Goal: Understand process/instructions: Learn how to perform a task or action

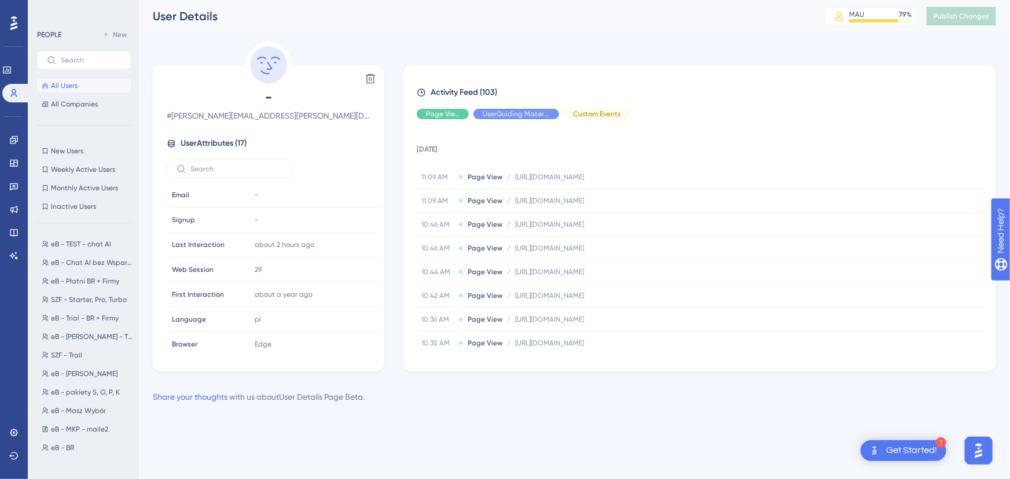
click at [968, 35] on div "Performance Users Engagement Widgets Feedback Product Updates Knowledge Base AI…" at bounding box center [574, 211] width 871 height 423
click at [438, 40] on div "Performance Users Engagement Widgets Feedback Product Updates Knowledge Base AI…" at bounding box center [574, 211] width 871 height 423
click at [6, 69] on link at bounding box center [6, 70] width 9 height 19
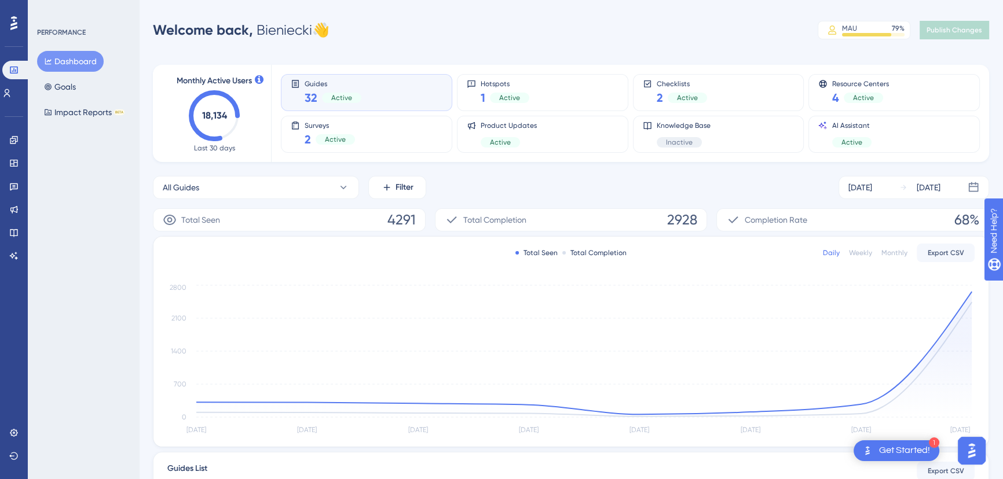
drag, startPoint x: 920, startPoint y: 458, endPoint x: 915, endPoint y: 453, distance: 6.6
click at [918, 457] on div "1 Get Started!" at bounding box center [896, 451] width 86 height 21
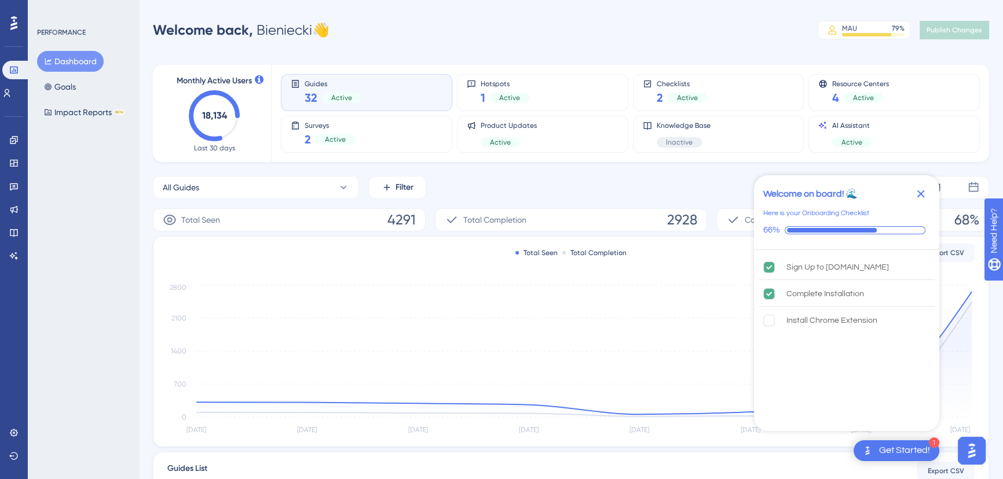
click at [888, 450] on div "Get Started!" at bounding box center [904, 451] width 51 height 13
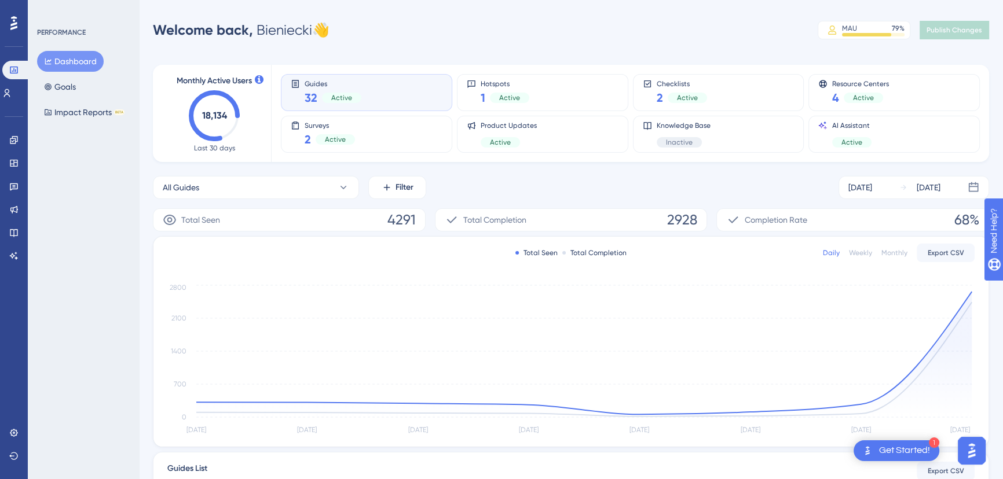
click at [893, 452] on div "Get Started!" at bounding box center [904, 451] width 51 height 13
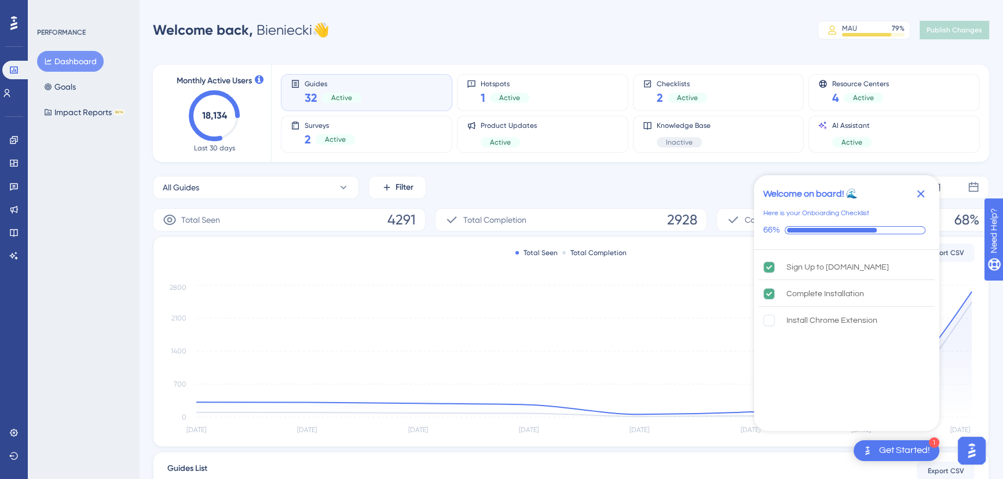
click at [855, 422] on div "Sign Up to [DOMAIN_NAME] Complete Installation Install Chrome Extension" at bounding box center [846, 339] width 185 height 178
click at [850, 413] on div "Sign Up to [DOMAIN_NAME] Complete Installation Install Chrome Extension" at bounding box center [846, 339] width 185 height 178
